Goal: Transaction & Acquisition: Purchase product/service

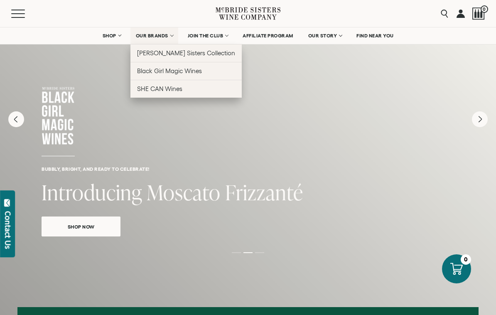
scroll to position [27, 0]
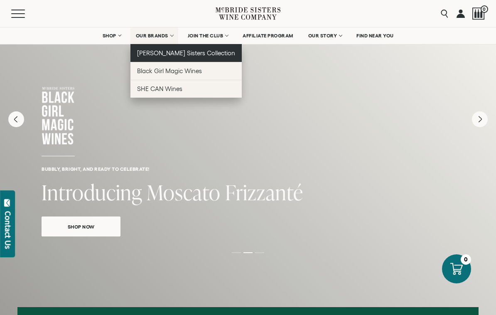
click at [157, 54] on span "[PERSON_NAME] Sisters Collection" at bounding box center [186, 52] width 98 height 7
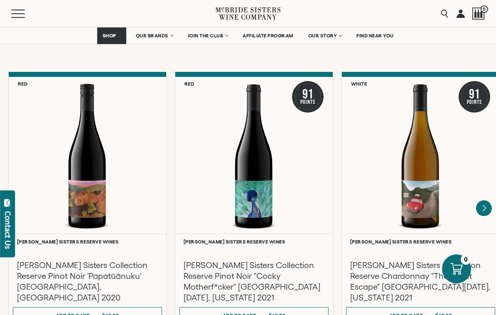
scroll to position [1383, 0]
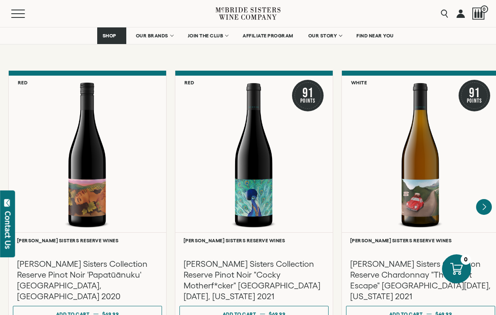
click at [0, 0] on div "Liquid error (snippets/component__lazyload-image line 33): height must be a num…" at bounding box center [0, 0] width 0 height 0
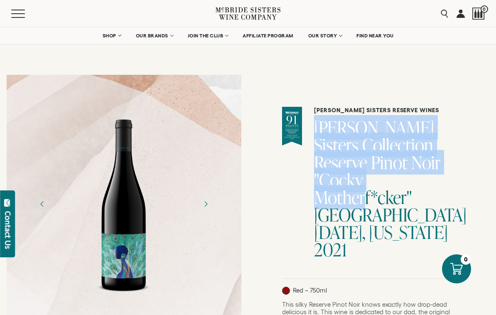
drag, startPoint x: 416, startPoint y: 181, endPoint x: 324, endPoint y: 132, distance: 103.6
click at [324, 132] on h1 "[PERSON_NAME] Sisters Collection Reserve Pinot Noir "Cocky Motherf*cker" [GEOGR…" at bounding box center [388, 188] width 148 height 139
copy h1 "McBride Sisters Collection Reserve Pinot Noir "Cocky Motherf*cker"
